Goal: Find contact information: Find contact information

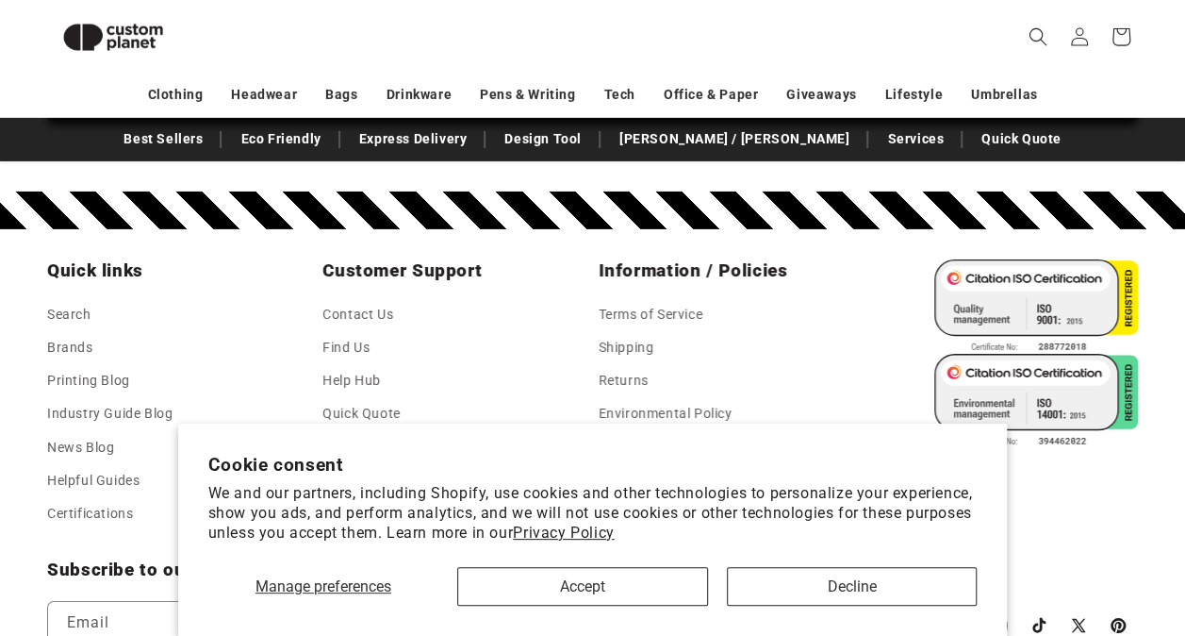
scroll to position [3272, 0]
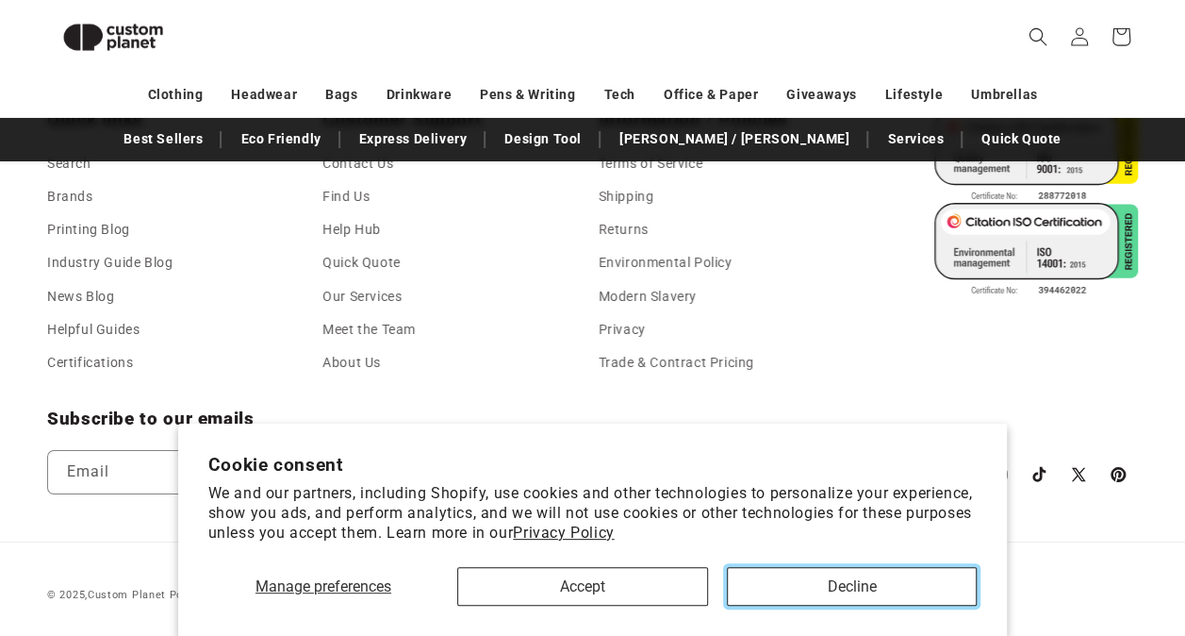
click at [858, 579] on button "Decline" at bounding box center [852, 586] width 251 height 39
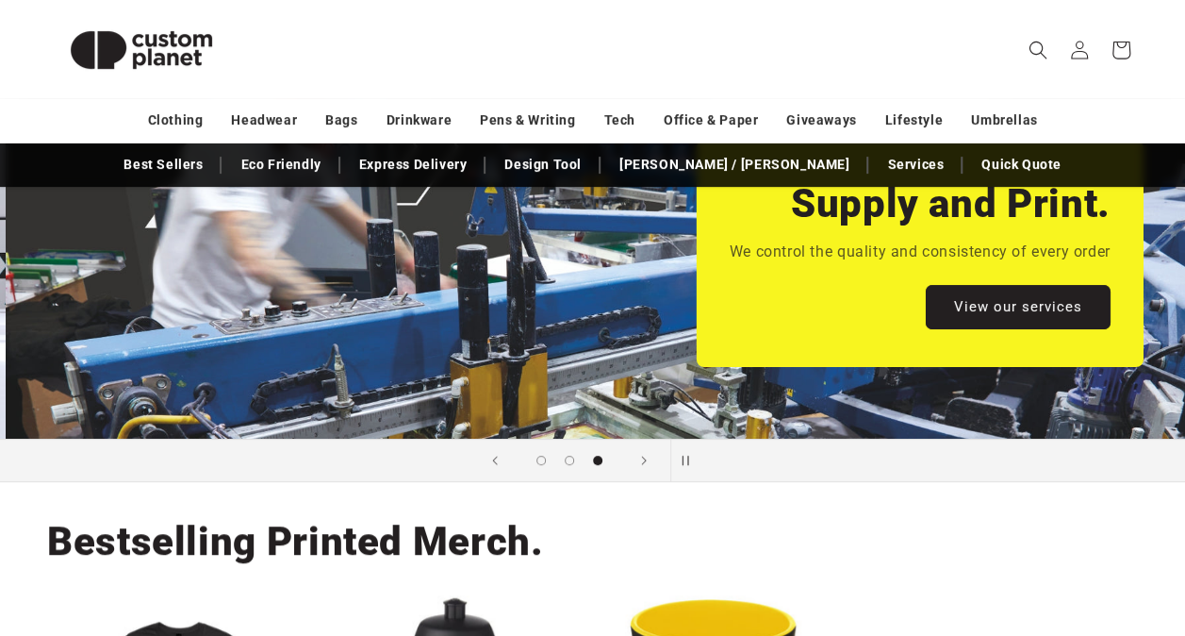
scroll to position [0, 2370]
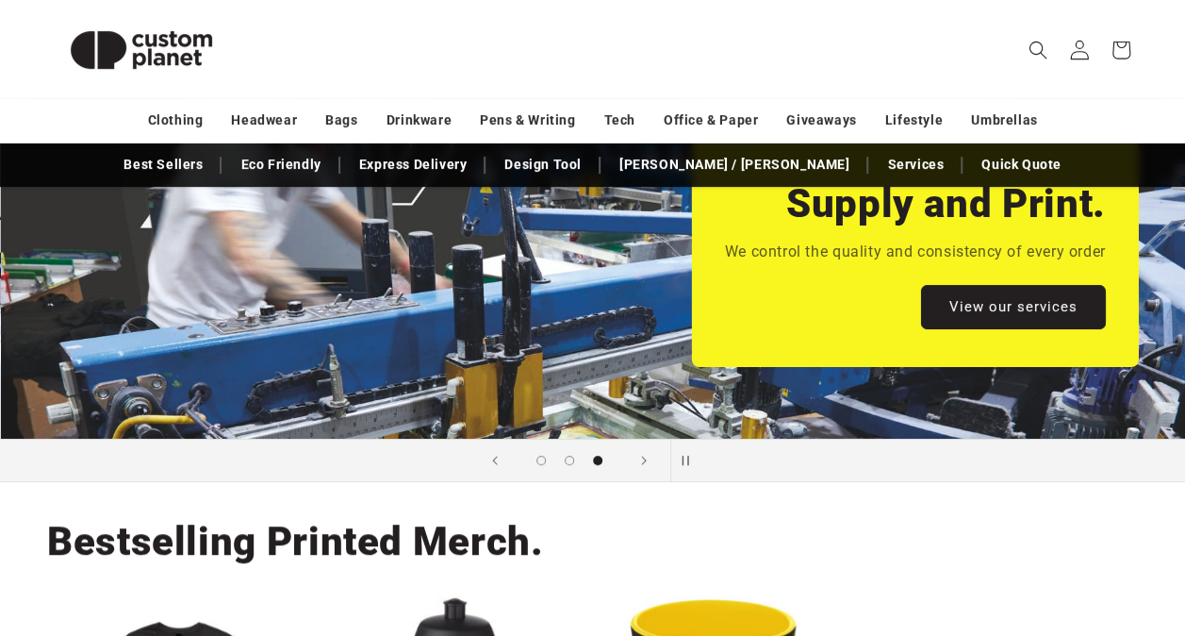
click at [1083, 53] on icon at bounding box center [1079, 50] width 20 height 20
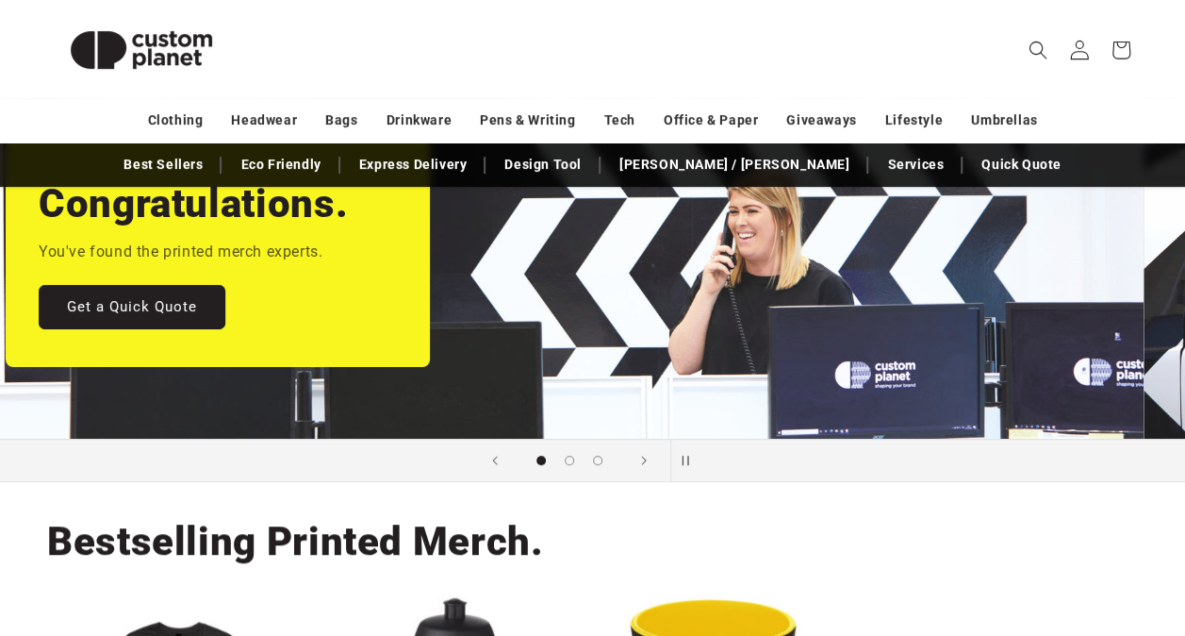
scroll to position [0, 0]
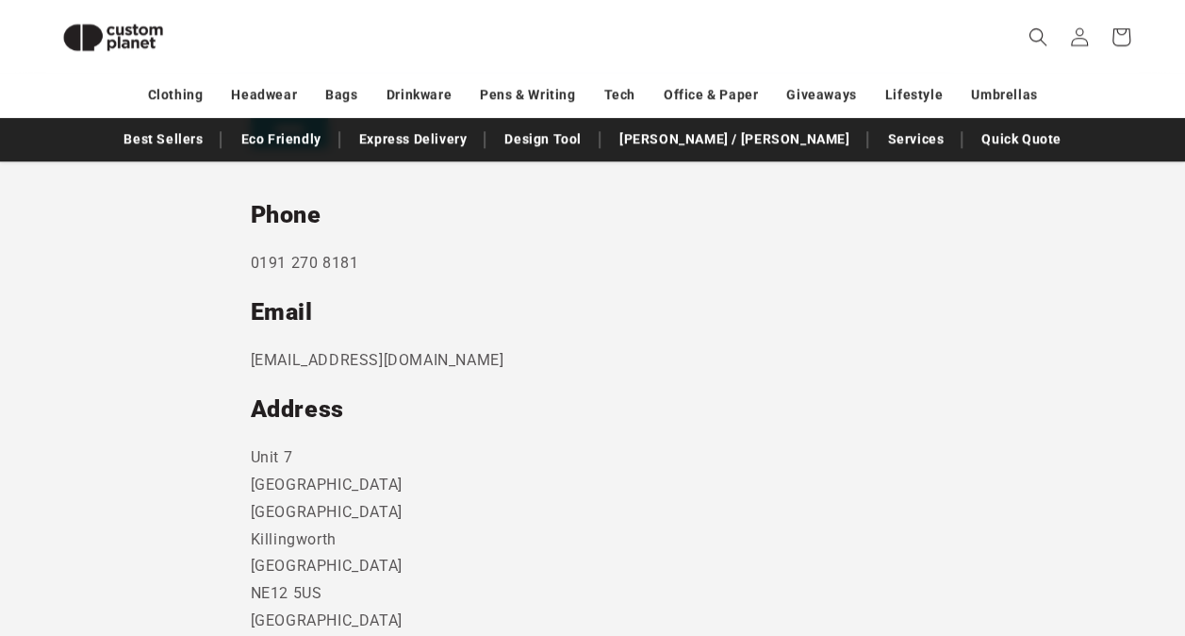
scroll to position [1012, 0]
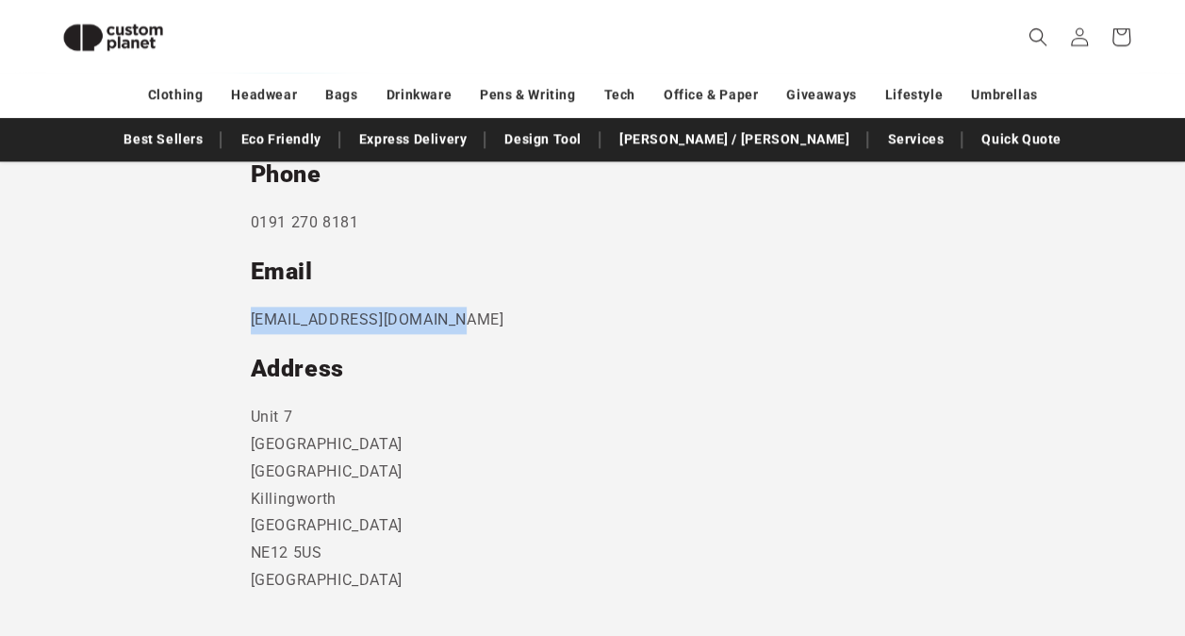
drag, startPoint x: 459, startPoint y: 321, endPoint x: 252, endPoint y: 321, distance: 207.5
click at [252, 321] on p "[EMAIL_ADDRESS][DOMAIN_NAME]" at bounding box center [593, 319] width 685 height 27
copy p "[EMAIL_ADDRESS][DOMAIN_NAME]"
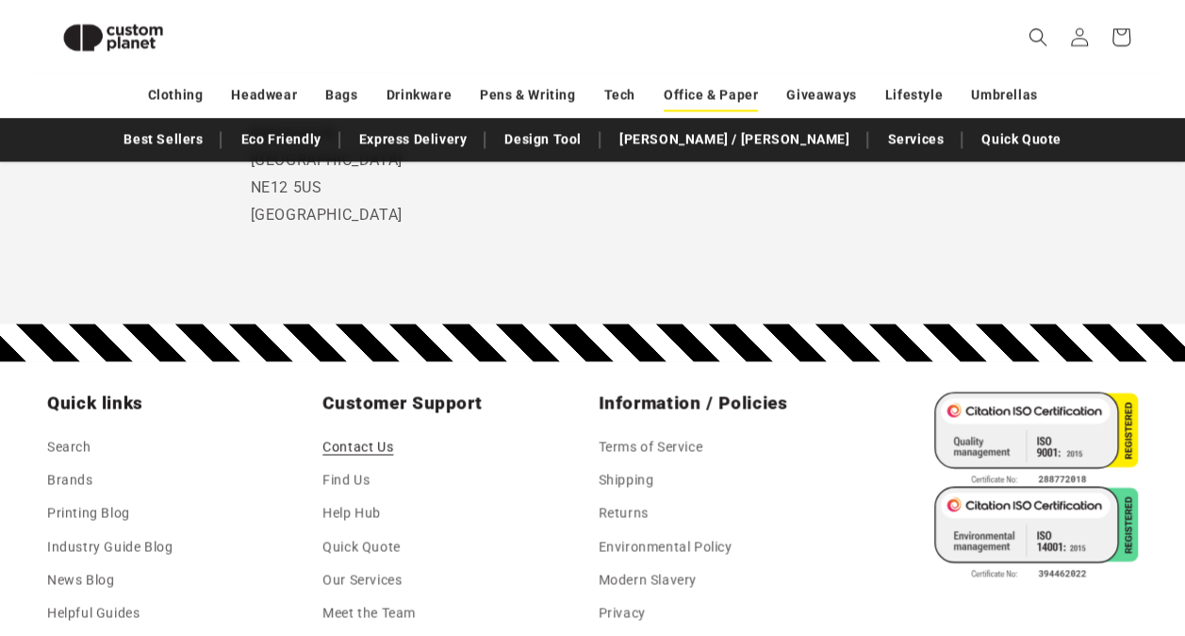
scroll to position [1389, 0]
